Goal: Task Accomplishment & Management: Manage account settings

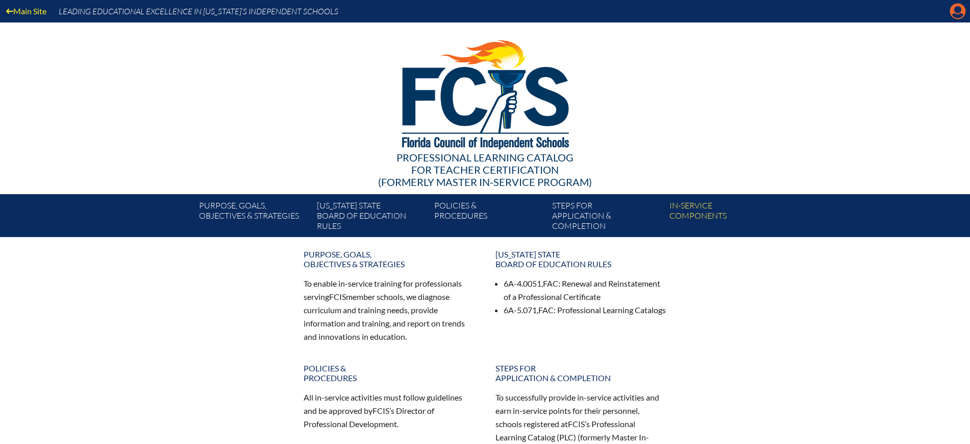
click at [956, 10] on icon "Manage Account" at bounding box center [958, 11] width 16 height 16
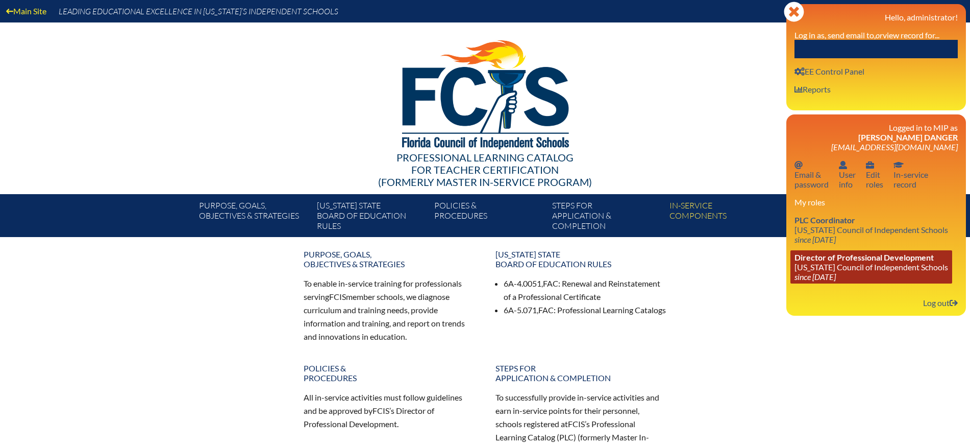
drag, startPoint x: 927, startPoint y: 298, endPoint x: 905, endPoint y: 266, distance: 38.7
click at [927, 298] on link "Log out Log out" at bounding box center [940, 303] width 43 height 14
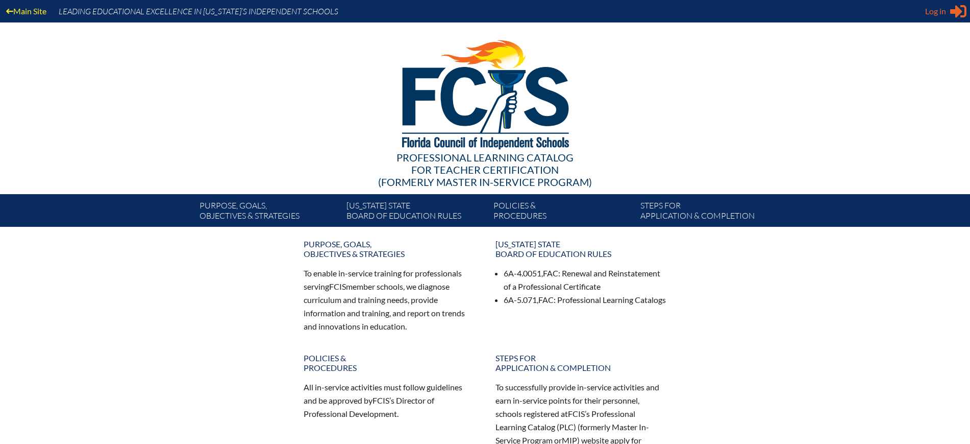
type input "[EMAIL_ADDRESS][DOMAIN_NAME]"
click at [943, 11] on span "Log in" at bounding box center [935, 11] width 21 height 12
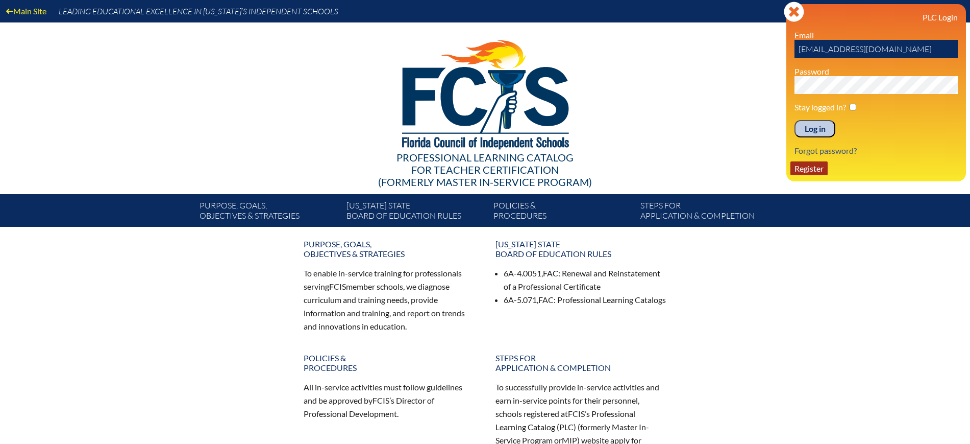
click at [816, 171] on link "Register" at bounding box center [809, 168] width 37 height 14
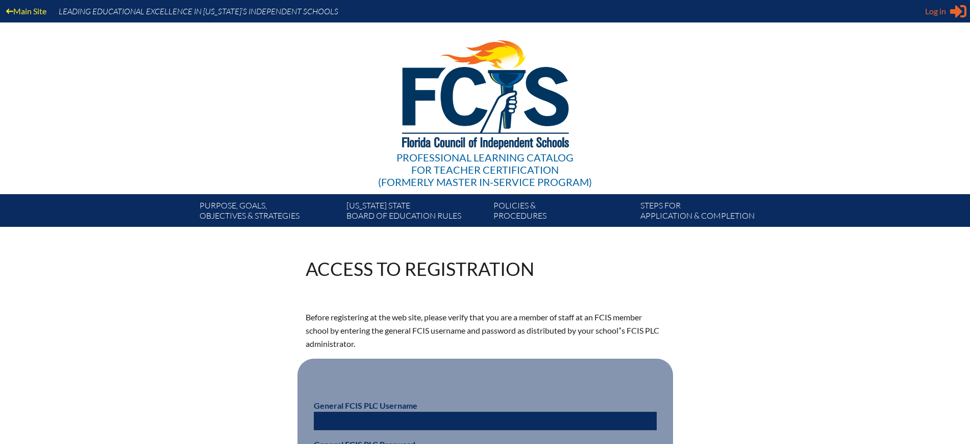
type input "[EMAIL_ADDRESS][DOMAIN_NAME]"
click at [940, 13] on span "Log in" at bounding box center [935, 11] width 21 height 12
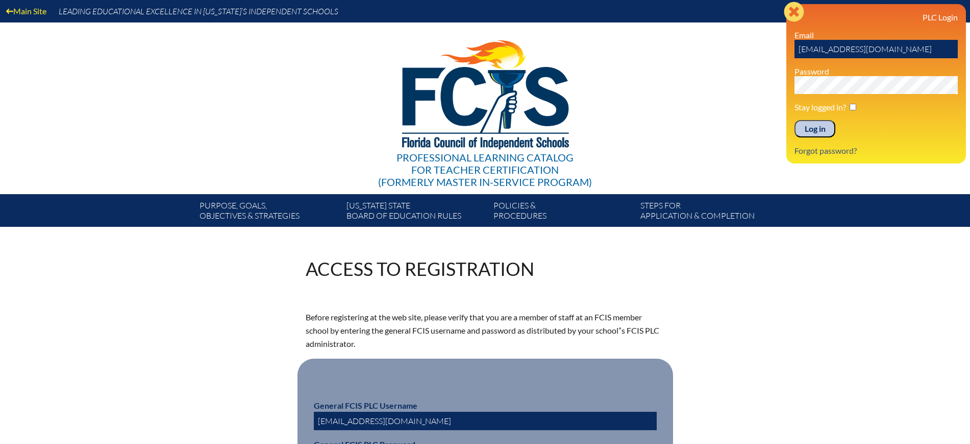
click at [793, 15] on icon at bounding box center [794, 12] width 20 height 20
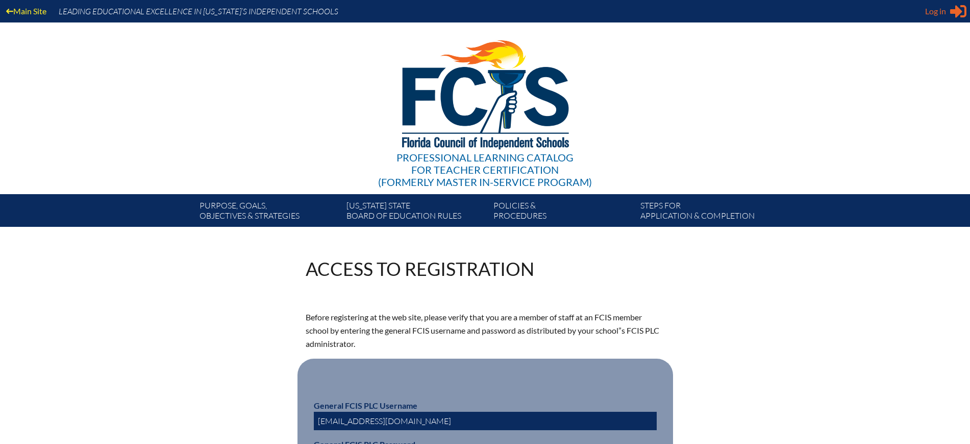
click at [944, 17] on div "Log in Close Sign in or register" at bounding box center [945, 11] width 41 height 16
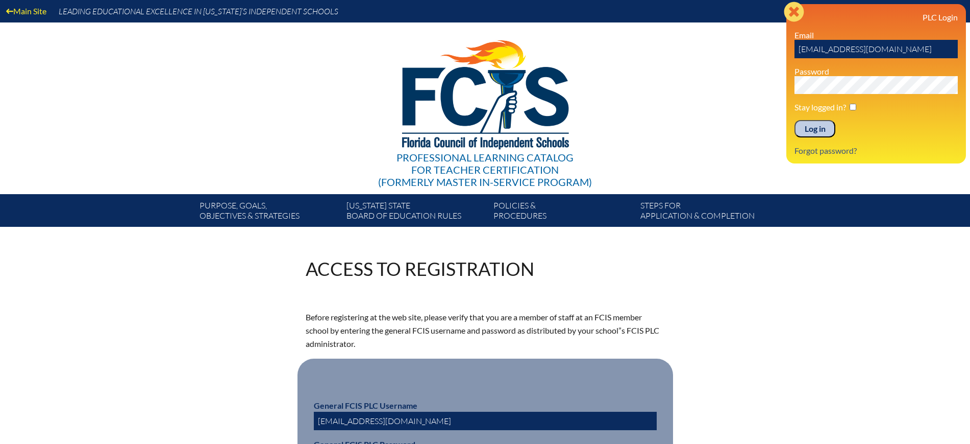
click at [794, 11] on icon "Close" at bounding box center [794, 12] width 20 height 20
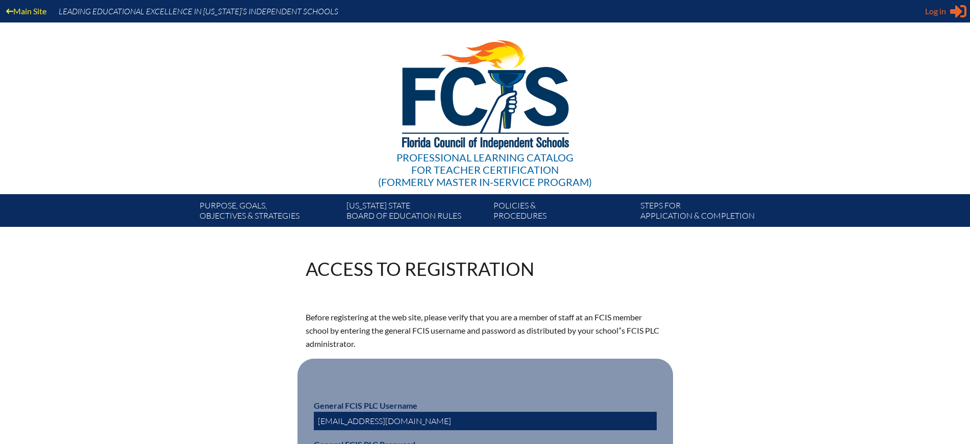
click at [934, 15] on span "Log in" at bounding box center [935, 11] width 21 height 12
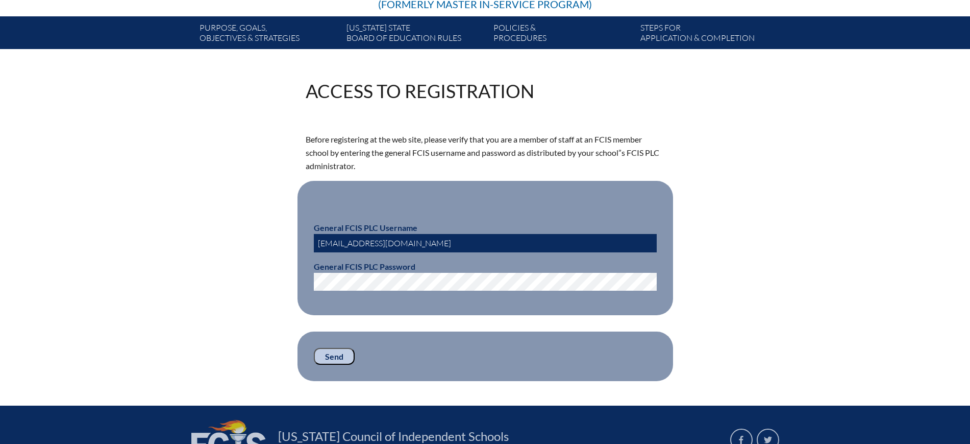
scroll to position [191, 0]
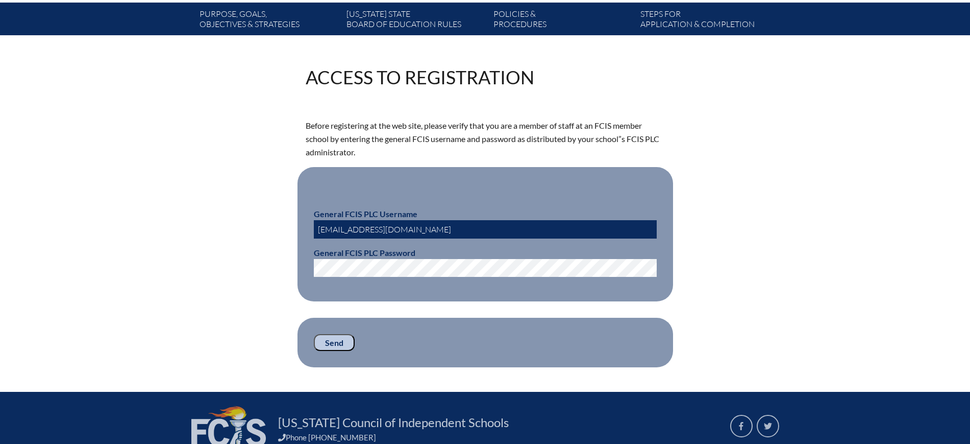
drag, startPoint x: 393, startPoint y: 225, endPoint x: 281, endPoint y: 222, distance: 111.3
click at [281, 222] on div "Access to Registration Before registering at the web site, please verify that y…" at bounding box center [486, 217] width 574 height 299
type input "fcismember"
click at [281, 261] on div "Access to Registration Before registering at the web site, please verify that y…" at bounding box center [486, 217] width 574 height 299
click at [334, 337] on input "Send" at bounding box center [334, 342] width 41 height 17
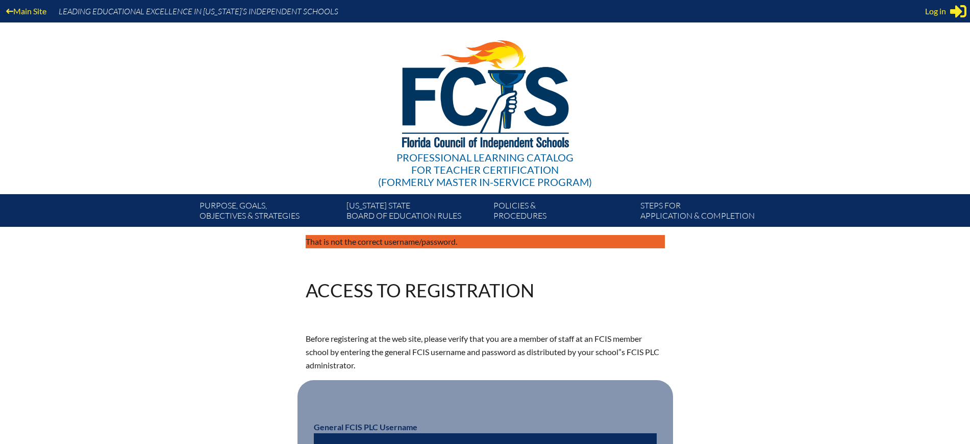
scroll to position [191, 0]
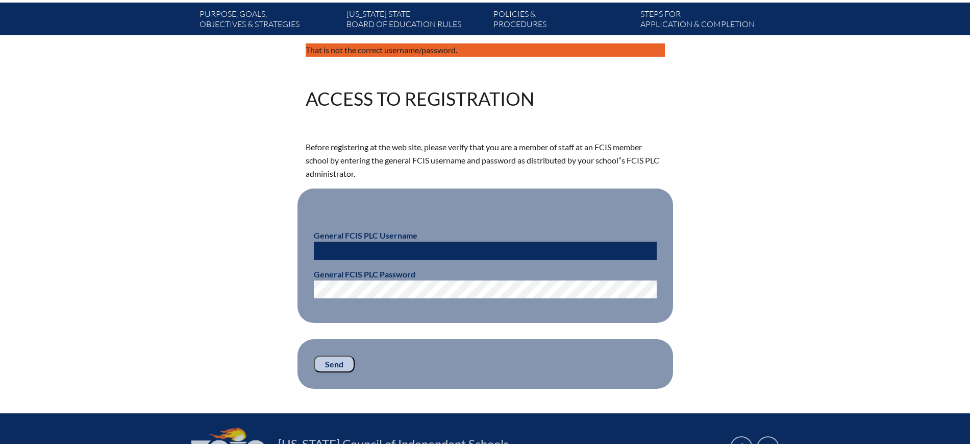
type input "[EMAIL_ADDRESS][DOMAIN_NAME]"
drag, startPoint x: 411, startPoint y: 251, endPoint x: 243, endPoint y: 235, distance: 168.2
click at [243, 235] on div "That is not the correct username/password. Access to Registration Before regist…" at bounding box center [486, 215] width 574 height 345
type input "fcismember"
click at [335, 362] on input "Send" at bounding box center [334, 363] width 41 height 17
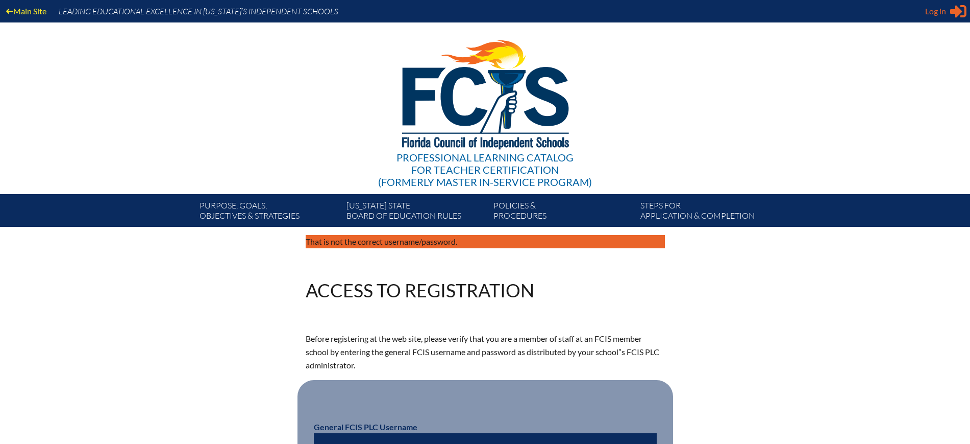
type input "[EMAIL_ADDRESS][DOMAIN_NAME]"
click at [950, 14] on div "Log in Close Sign in or register" at bounding box center [945, 11] width 41 height 16
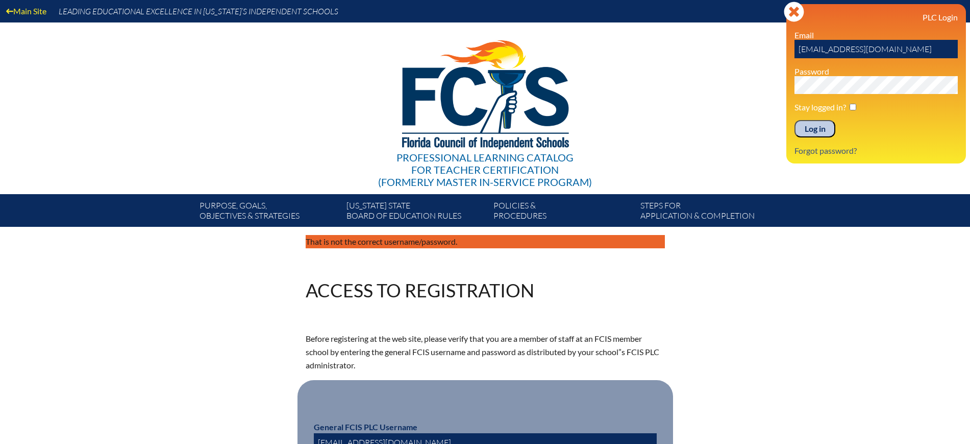
drag, startPoint x: 794, startPoint y: 9, endPoint x: 793, endPoint y: 25, distance: 15.3
click at [794, 9] on icon "Close" at bounding box center [794, 12] width 20 height 20
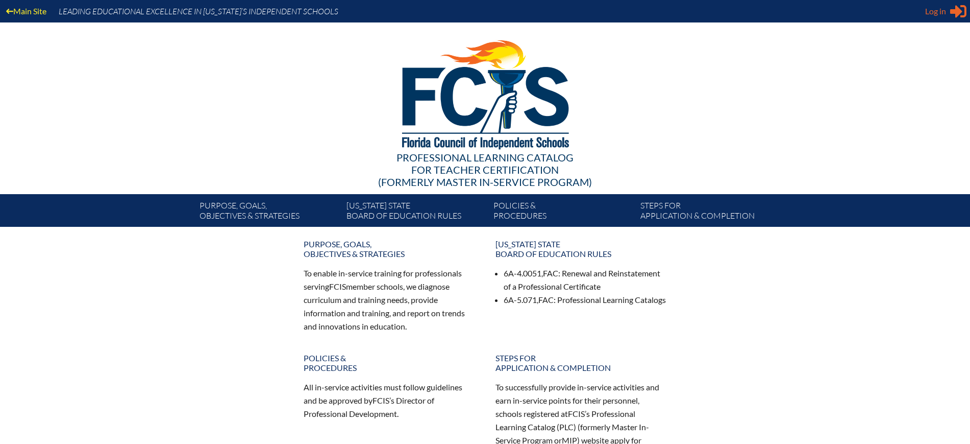
type input "[EMAIL_ADDRESS][DOMAIN_NAME]"
click at [936, 12] on span "Log in" at bounding box center [935, 11] width 21 height 12
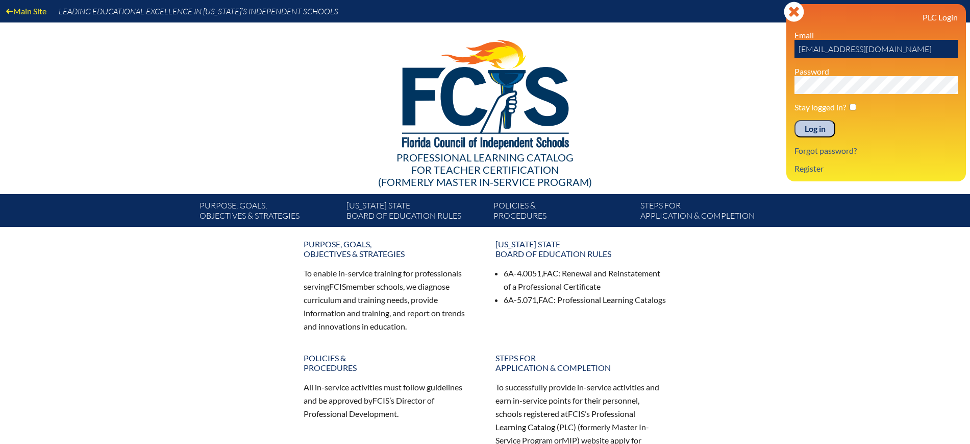
click at [817, 120] on input "Log in" at bounding box center [815, 128] width 41 height 17
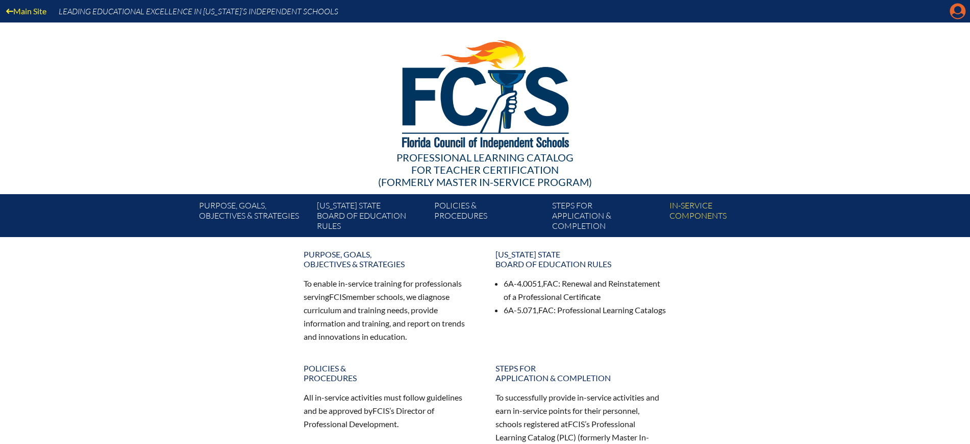
click at [957, 14] on icon "Manage Account" at bounding box center [958, 11] width 16 height 16
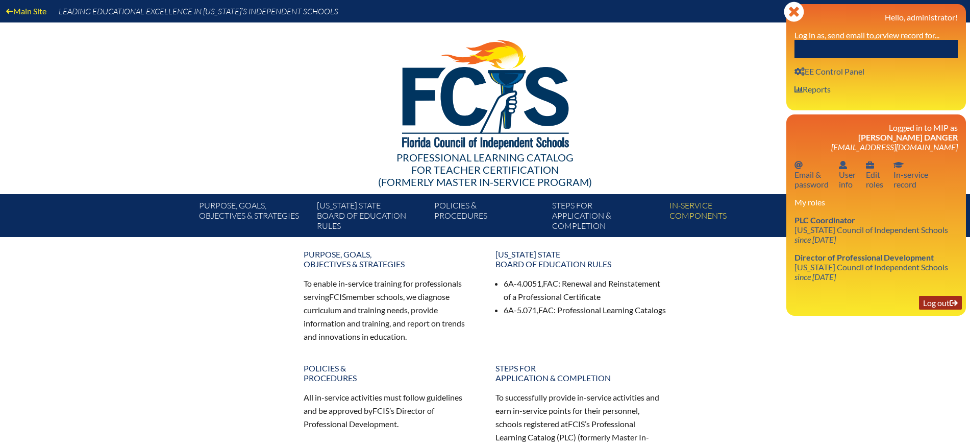
click at [932, 298] on link "Log out Log out" at bounding box center [940, 303] width 43 height 14
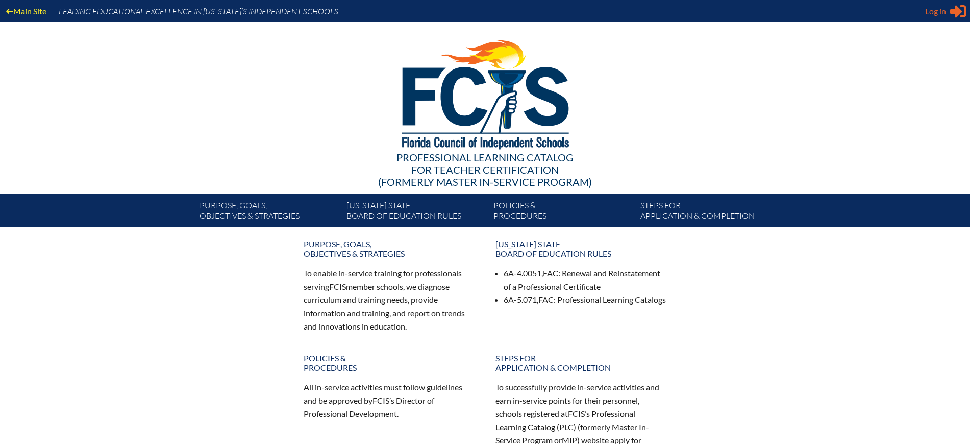
type input "[EMAIL_ADDRESS][DOMAIN_NAME]"
click at [884, 12] on span "Log in" at bounding box center [935, 11] width 21 height 12
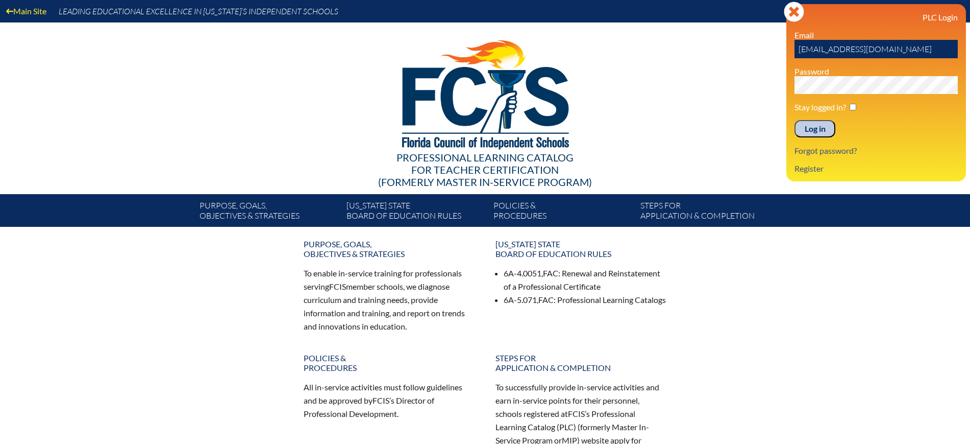
click at [812, 131] on input "Log in" at bounding box center [815, 128] width 41 height 17
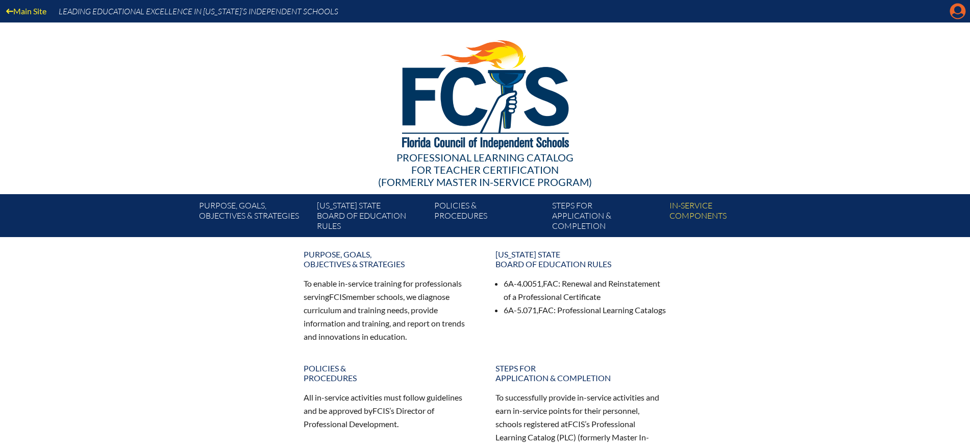
click at [959, 9] on icon "Manage Account" at bounding box center [958, 11] width 16 height 16
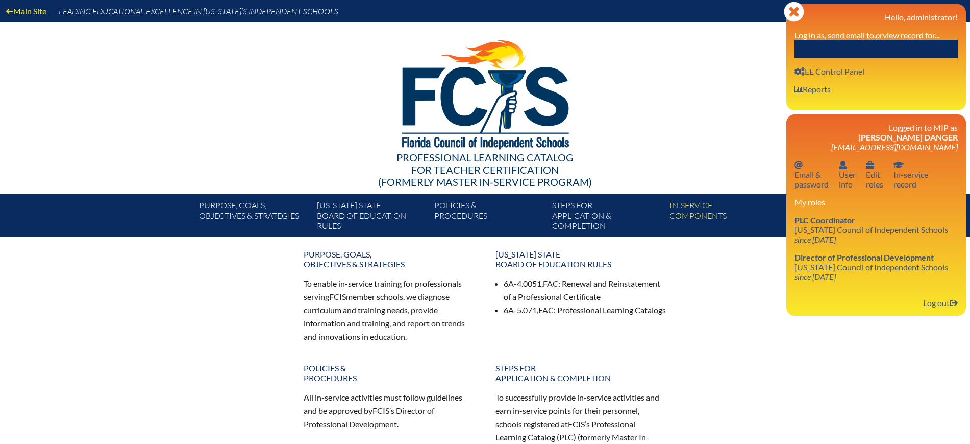
click at [922, 46] on input "text" at bounding box center [876, 49] width 163 height 18
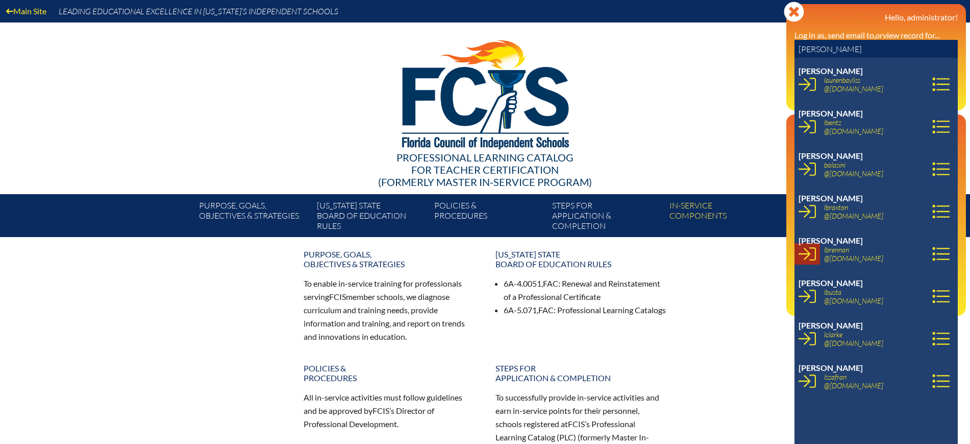
type input "LAUREN B"
click at [812, 255] on icon at bounding box center [807, 253] width 17 height 17
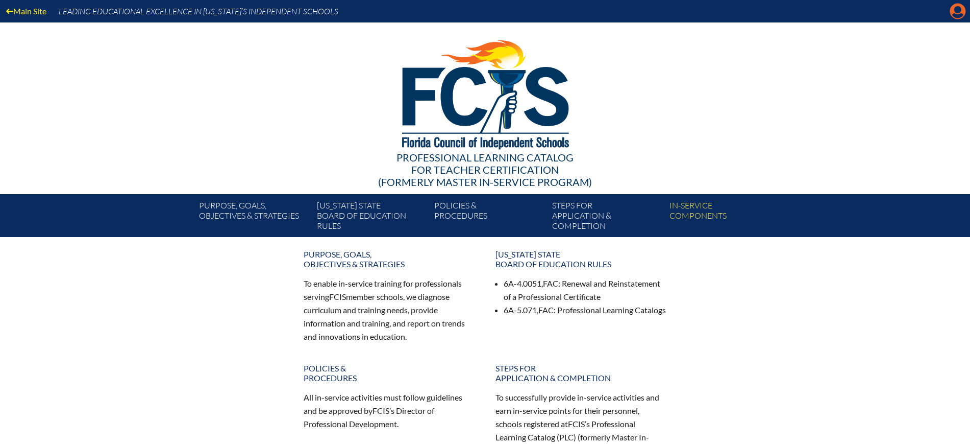
click at [959, 15] on icon "Manage account" at bounding box center [958, 11] width 16 height 16
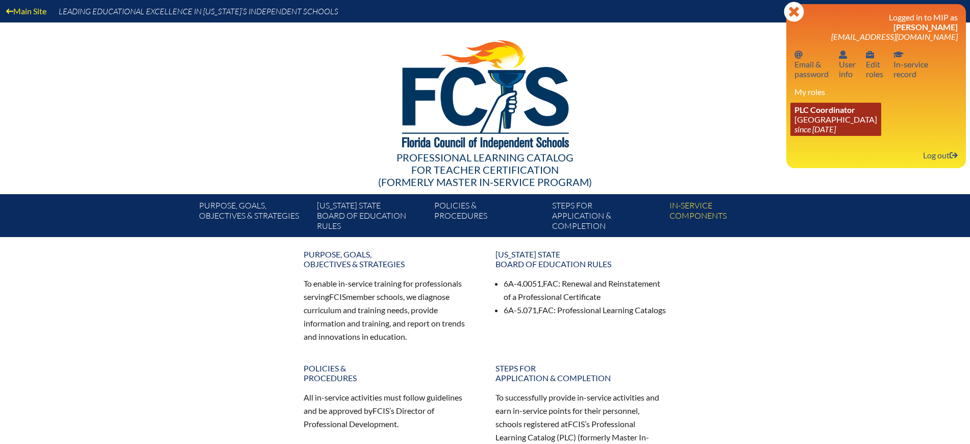
click at [807, 122] on link "PLC Coordinator Riverside Presbyterian Day School since 2024 Dec 6" at bounding box center [836, 119] width 91 height 33
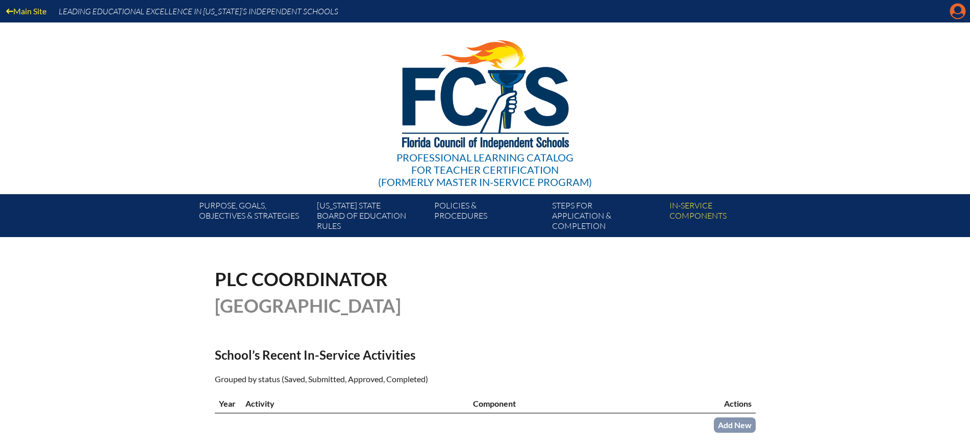
click at [955, 11] on icon "Manage account" at bounding box center [958, 11] width 16 height 16
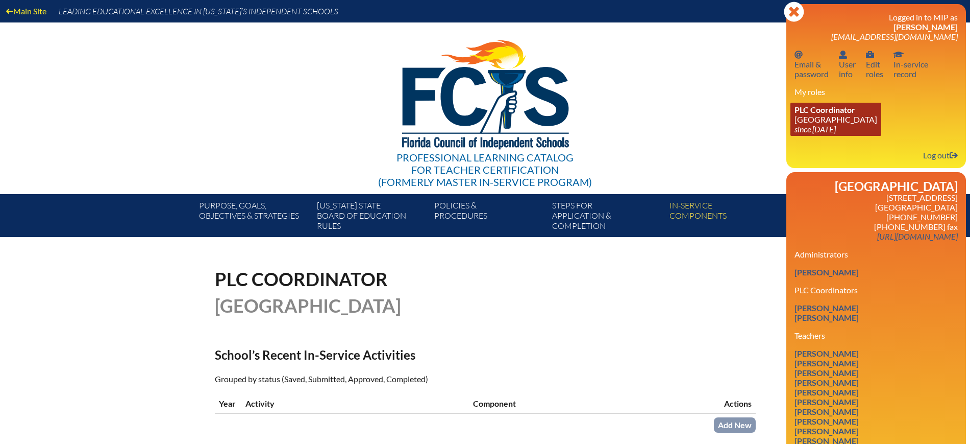
drag, startPoint x: 945, startPoint y: 160, endPoint x: 892, endPoint y: 126, distance: 63.4
click at [945, 160] on link "Log out Log out" at bounding box center [940, 155] width 43 height 14
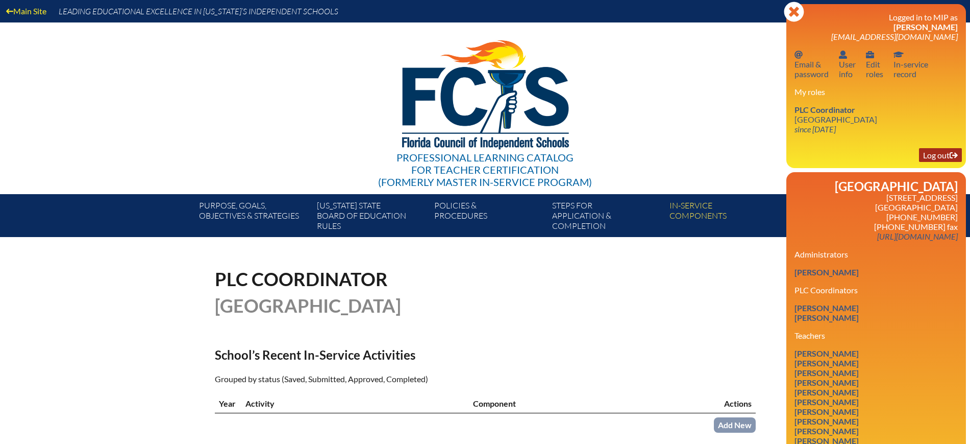
click at [936, 155] on link "Log out Log out" at bounding box center [940, 155] width 43 height 14
